Goal: Transaction & Acquisition: Purchase product/service

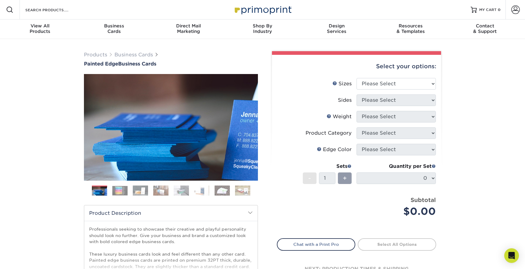
click at [432, 143] on li "Product Category Please Select" at bounding box center [356, 136] width 159 height 16
click at [431, 160] on li "Sets - 1 + Quantity per Set 0 (Price includes envelopes)" at bounding box center [356, 178] width 159 height 36
click at [431, 156] on li "Edge Color Please Select" at bounding box center [356, 152] width 159 height 16
click at [406, 83] on select "Please Select 2" x 3.5" - Standard 2.125" x 3.375" - European 2.5" x 2.5" - Squ…" at bounding box center [395, 84] width 79 height 12
select select "2.00x3.50"
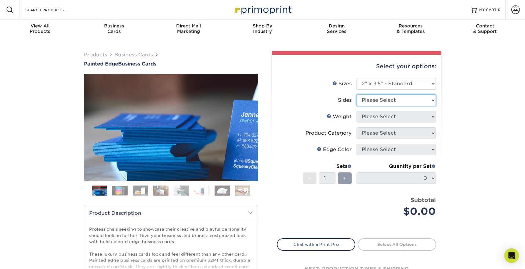
click at [403, 99] on select "Please Select Print Both Sides Print Front Only" at bounding box center [395, 101] width 79 height 12
select select "13abbda7-1d64-4f25-8bb2-c179b224825d"
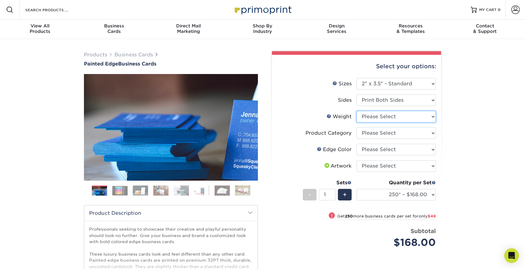
click at [401, 115] on select "Please Select 32PTUC" at bounding box center [395, 117] width 79 height 12
select select "32PTUC"
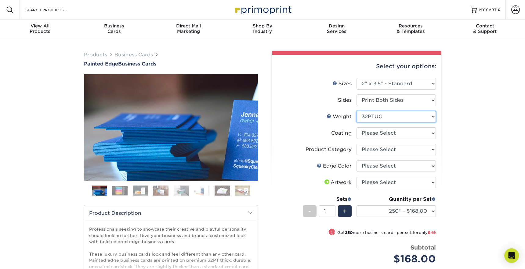
click at [431, 118] on select "Please Select 32PTUC" at bounding box center [395, 117] width 79 height 12
click at [291, 167] on label "Edge Color" at bounding box center [316, 166] width 79 height 12
